Goal: Information Seeking & Learning: Check status

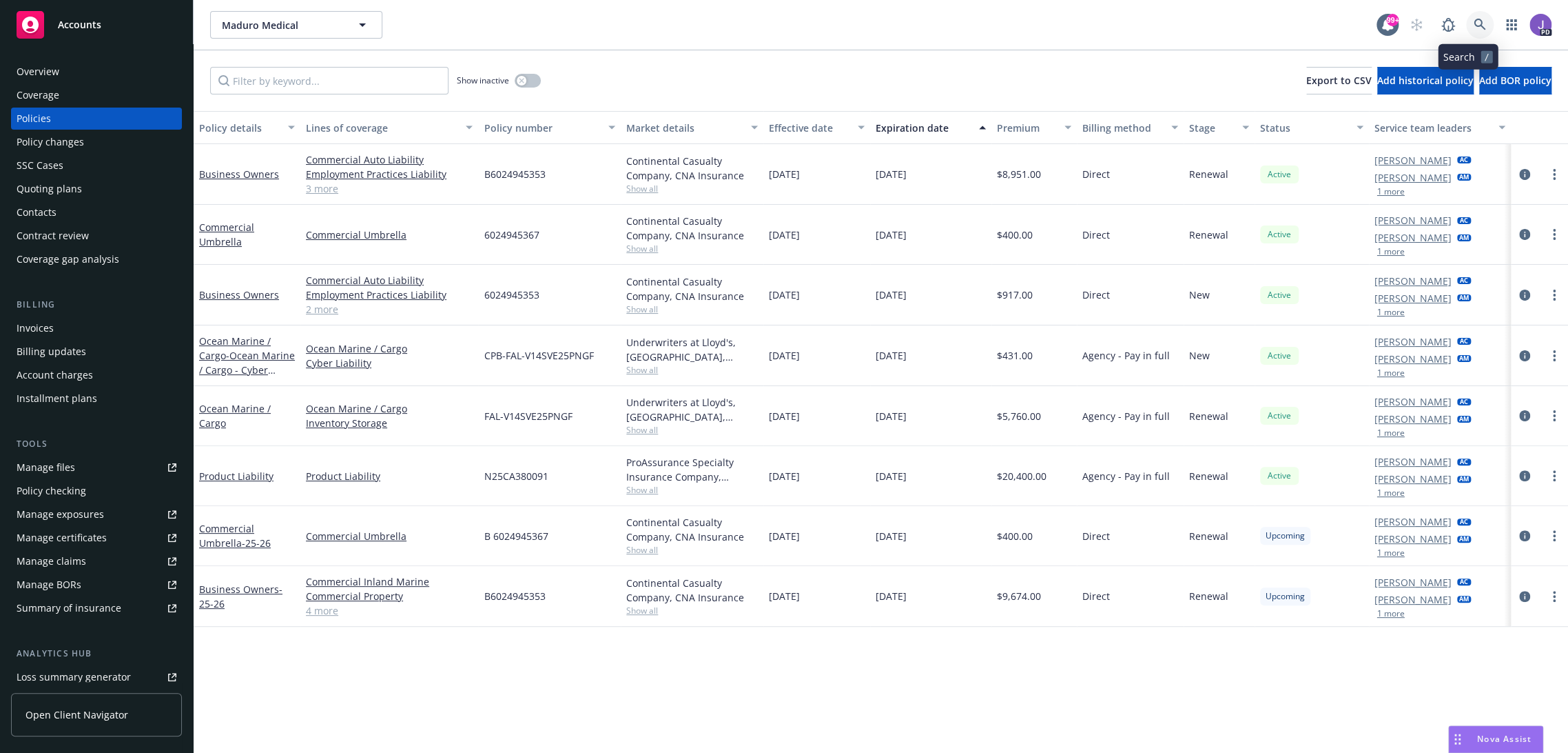
click at [1475, 20] on link at bounding box center [1480, 25] width 28 height 28
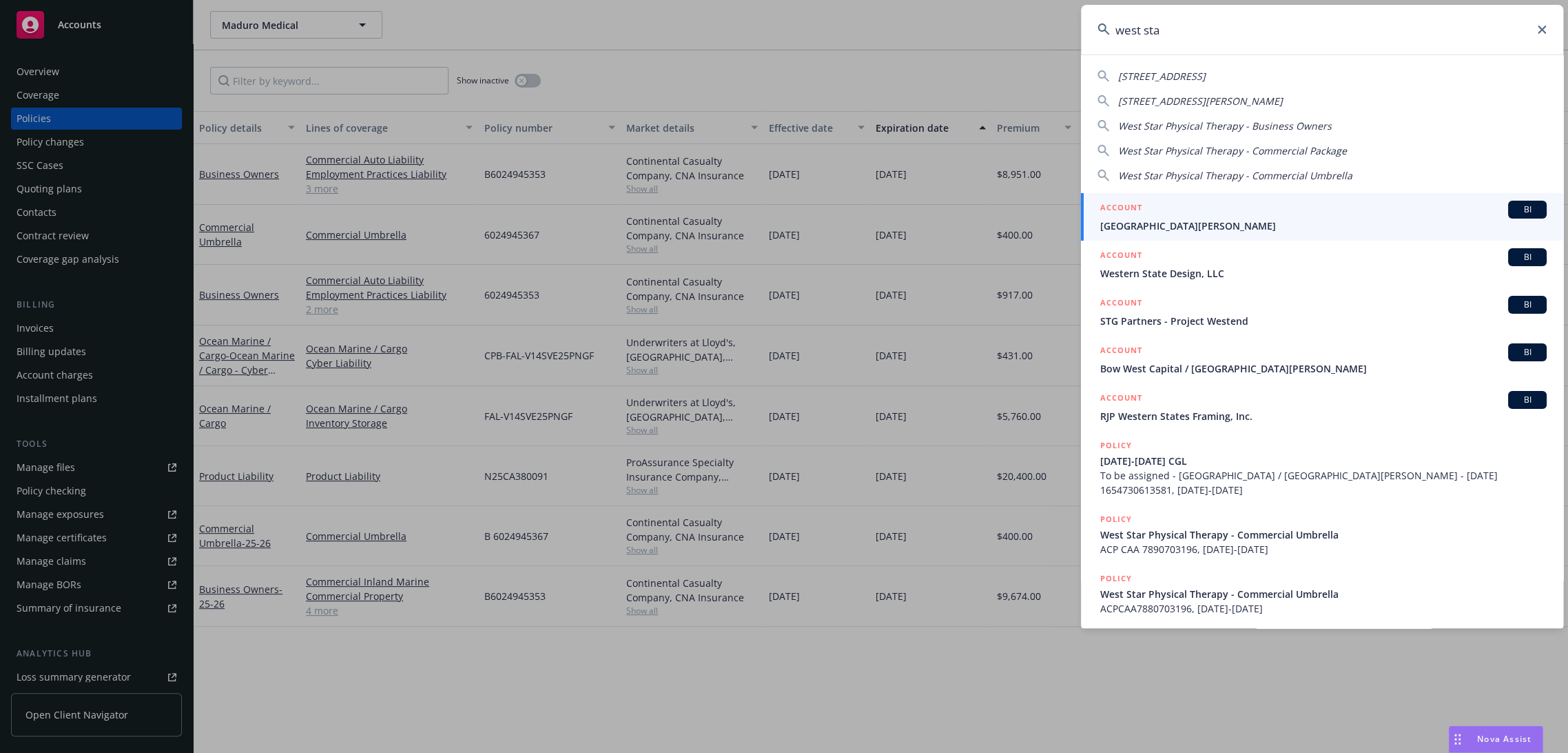
type input "west star"
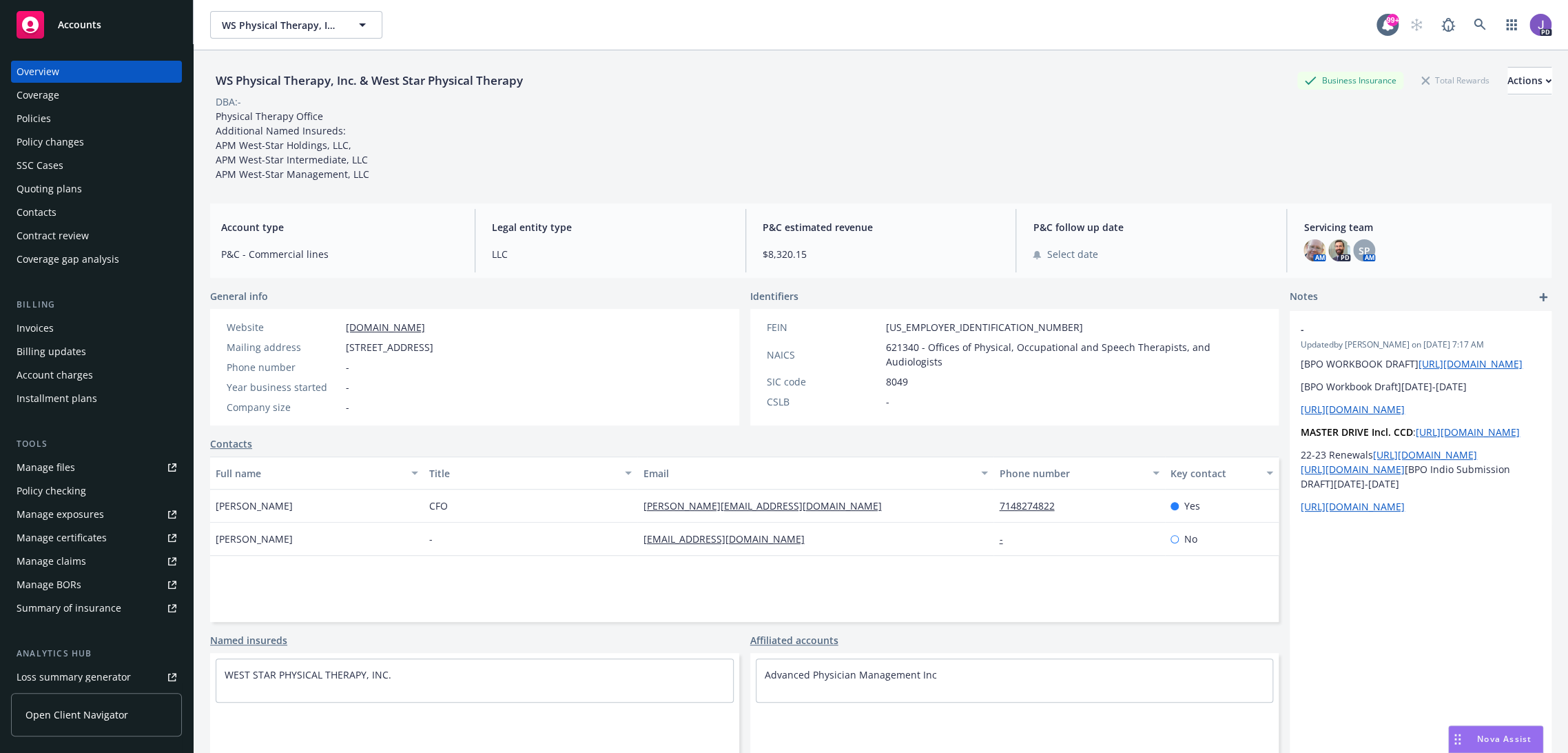
click at [39, 190] on div "Quoting plans" at bounding box center [49, 189] width 65 height 22
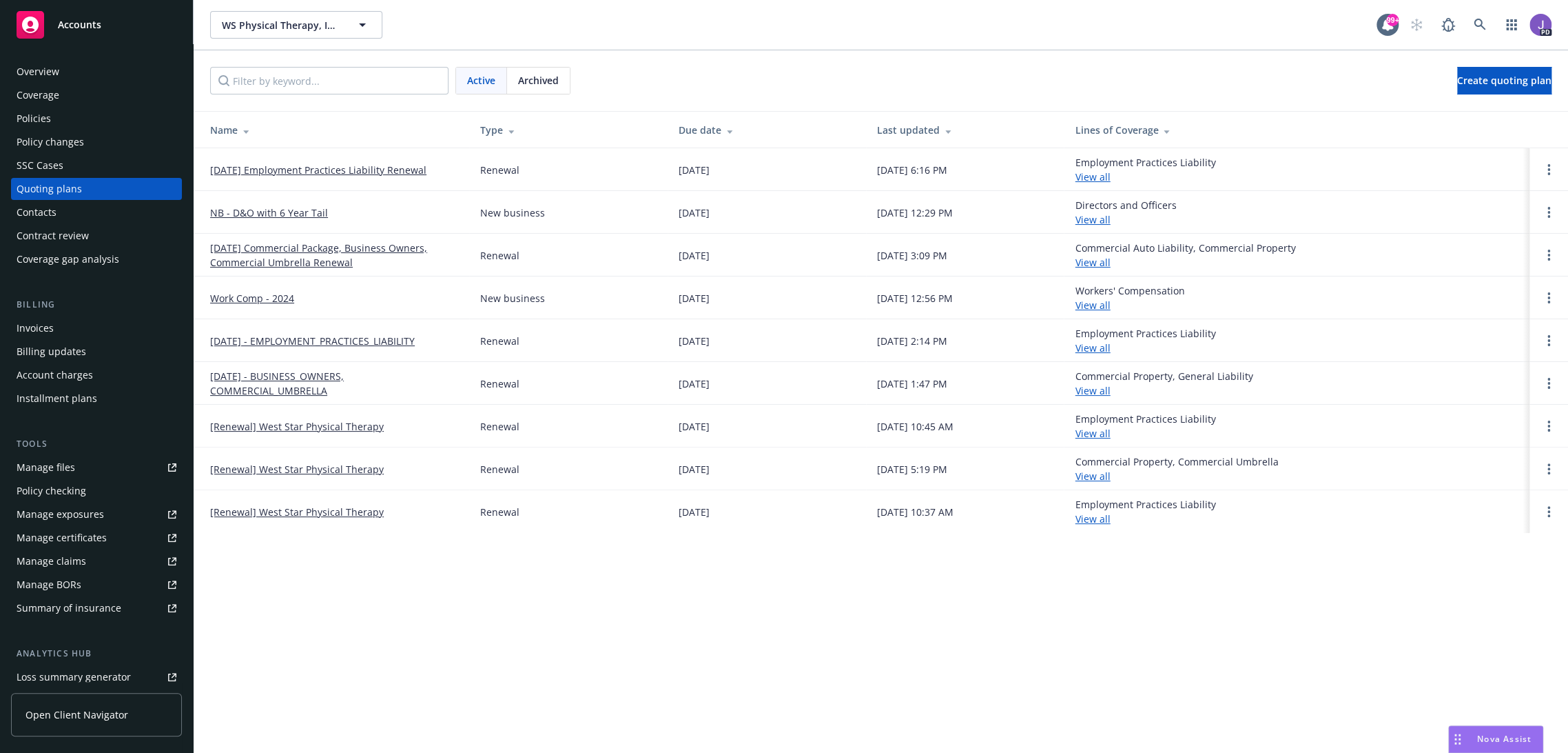
click at [281, 210] on link "NB - D&O with 6 Year Tail" at bounding box center [269, 212] width 118 height 15
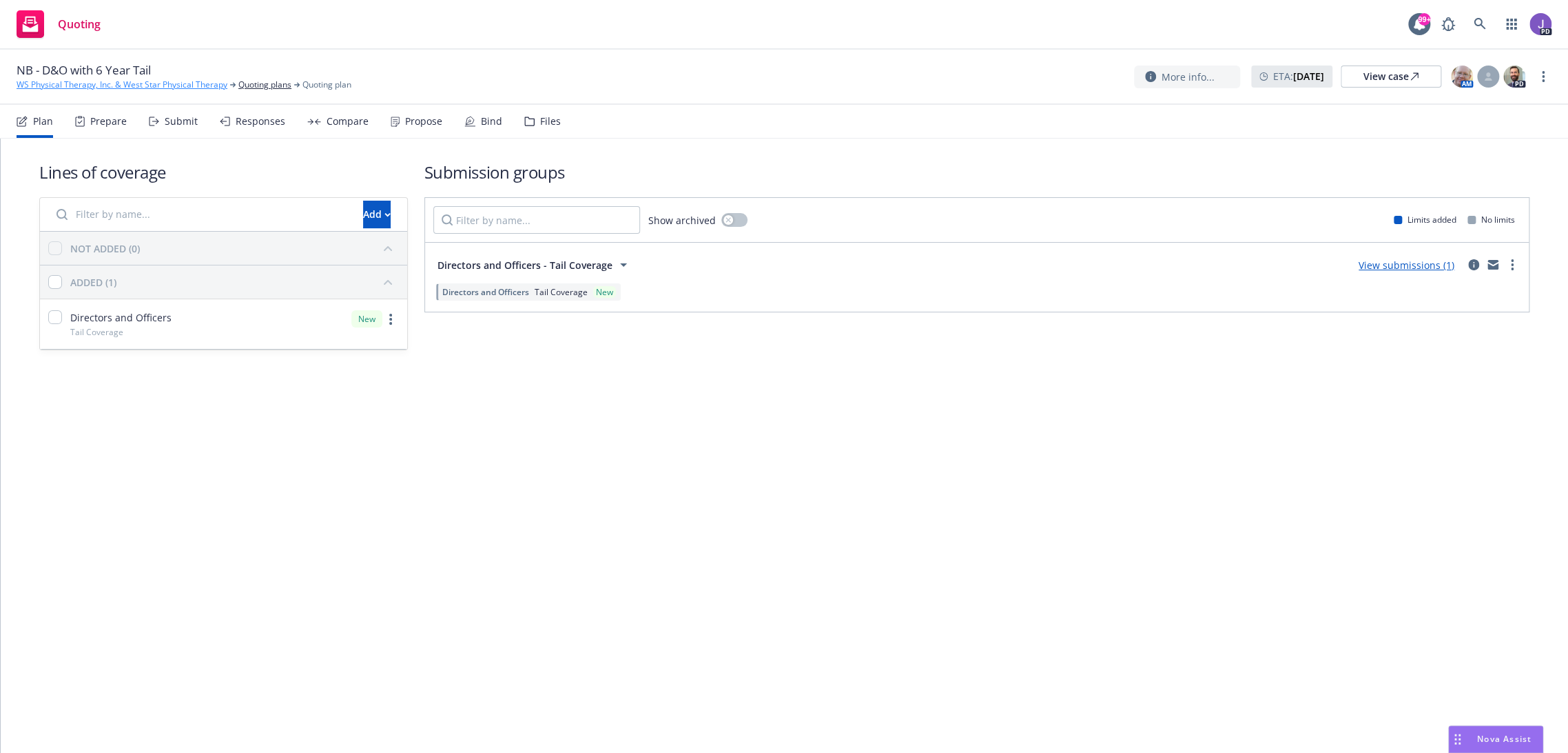
click at [92, 85] on link "WS Physical Therapy, Inc. & West Star Physical Therapy" at bounding box center [122, 85] width 210 height 13
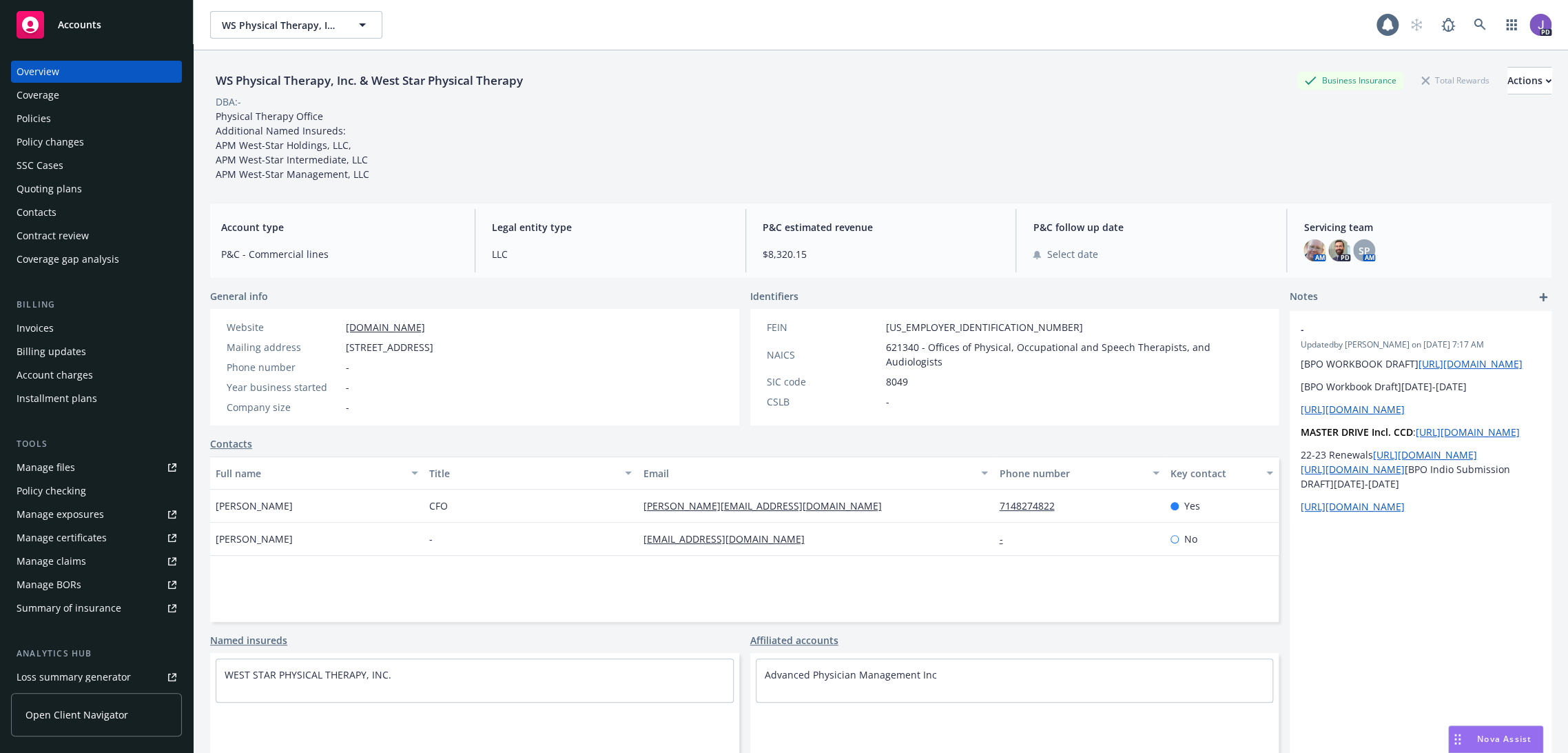
click at [64, 121] on div "Policies" at bounding box center [97, 119] width 160 height 22
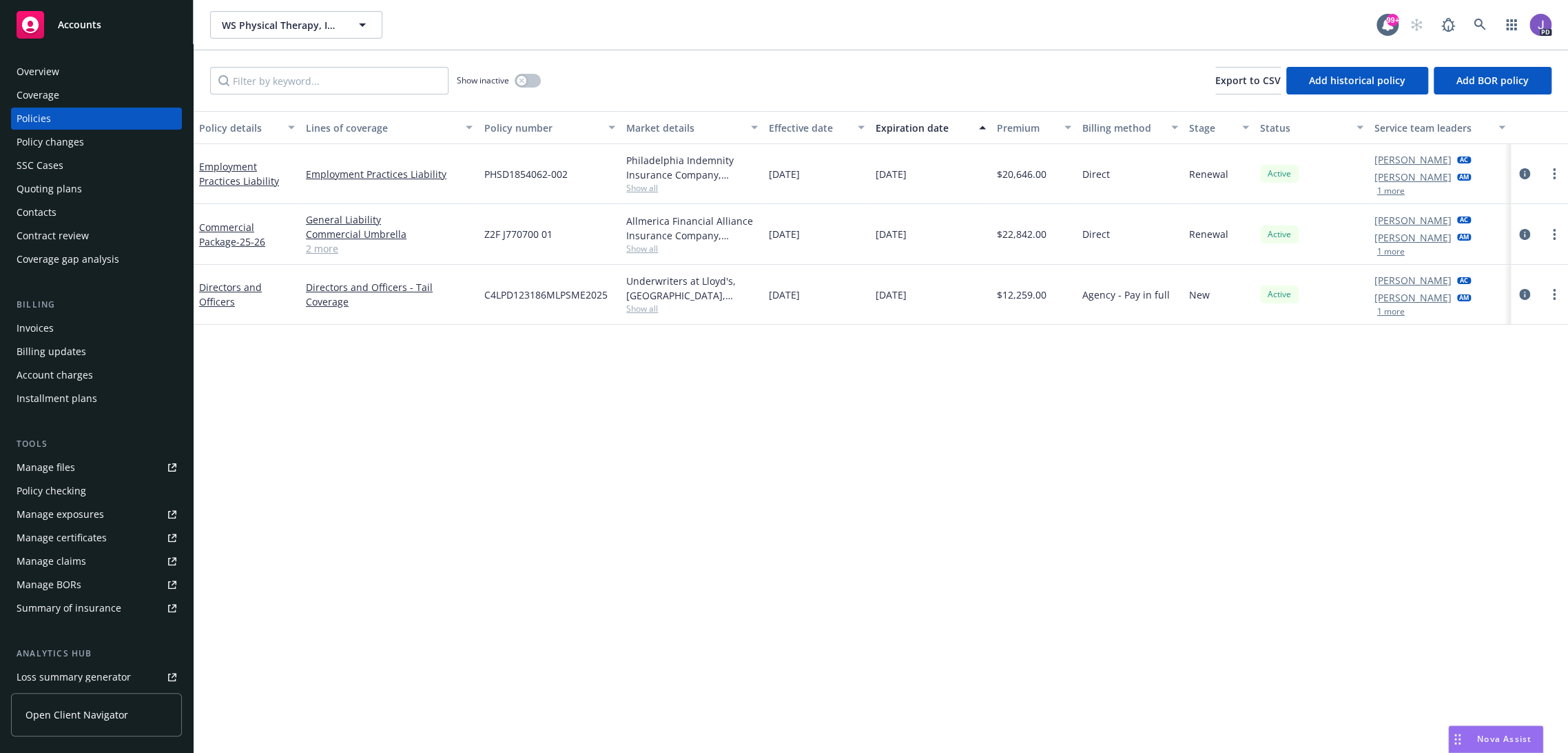
click at [55, 192] on div "Quoting plans" at bounding box center [49, 189] width 65 height 22
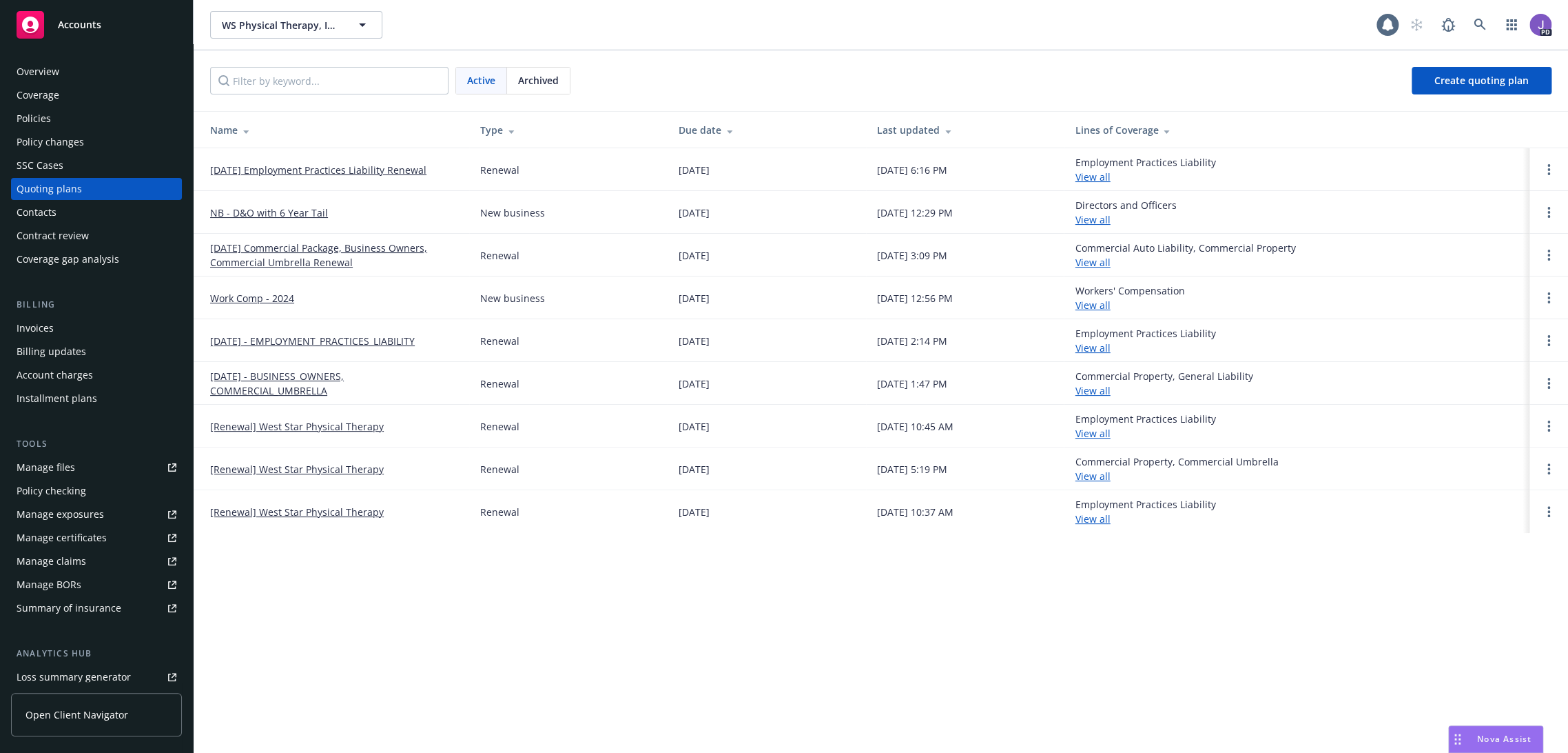
click at [286, 209] on link "NB - D&O with 6 Year Tail" at bounding box center [269, 212] width 118 height 15
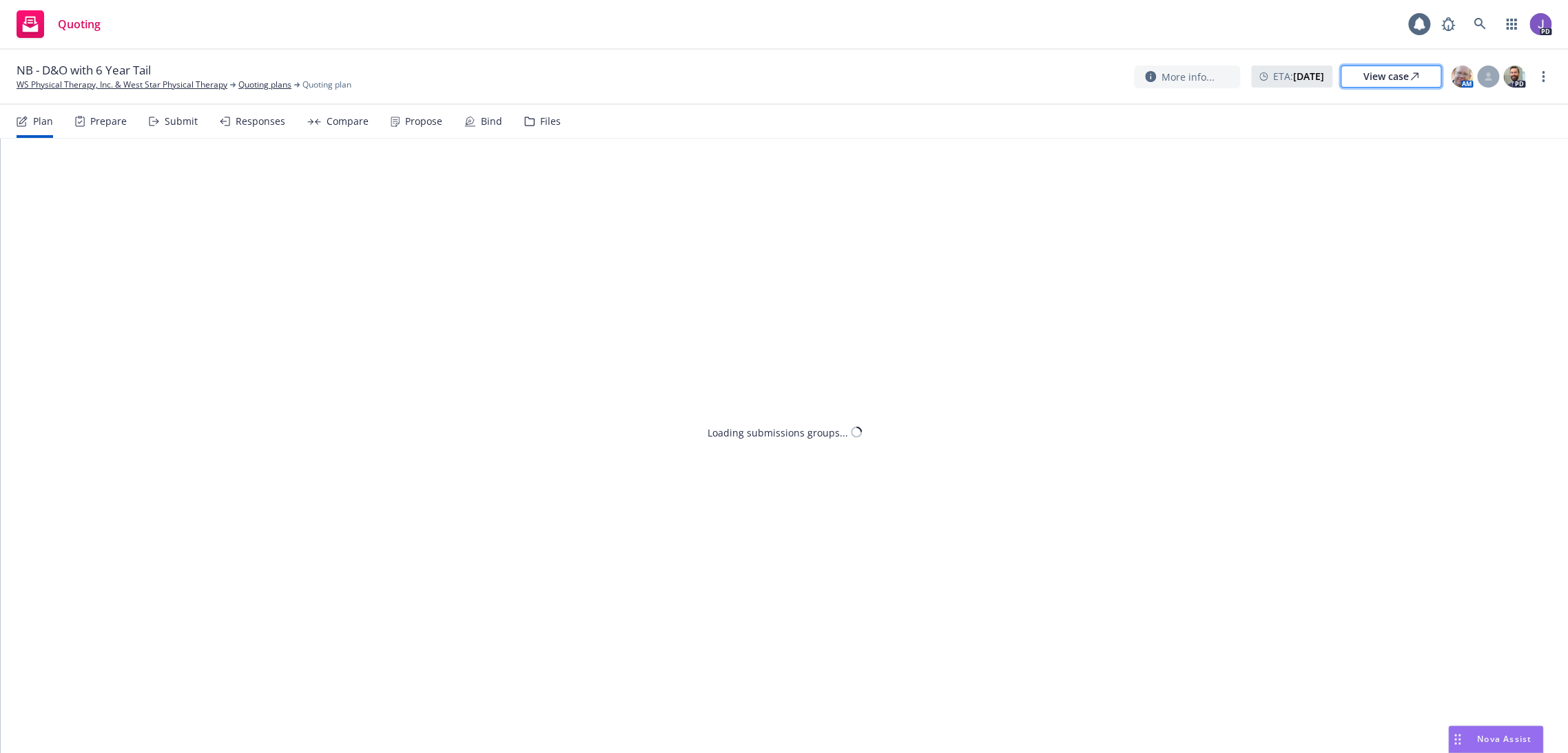
click at [1421, 87] on link "View case" at bounding box center [1391, 76] width 101 height 22
